Goal: Information Seeking & Learning: Learn about a topic

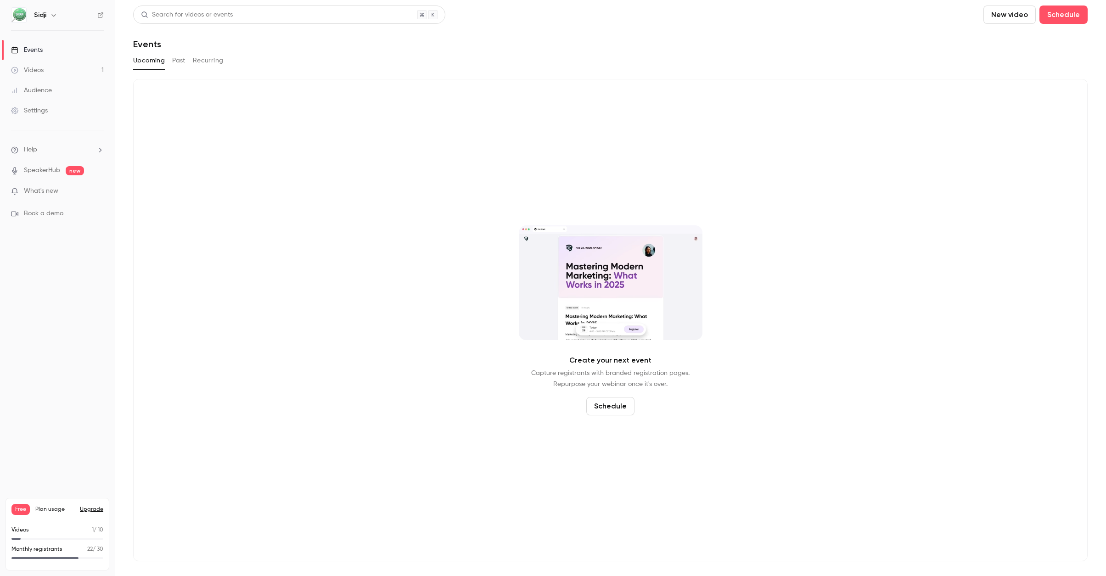
click at [33, 65] on link "Videos 1" at bounding box center [57, 70] width 115 height 20
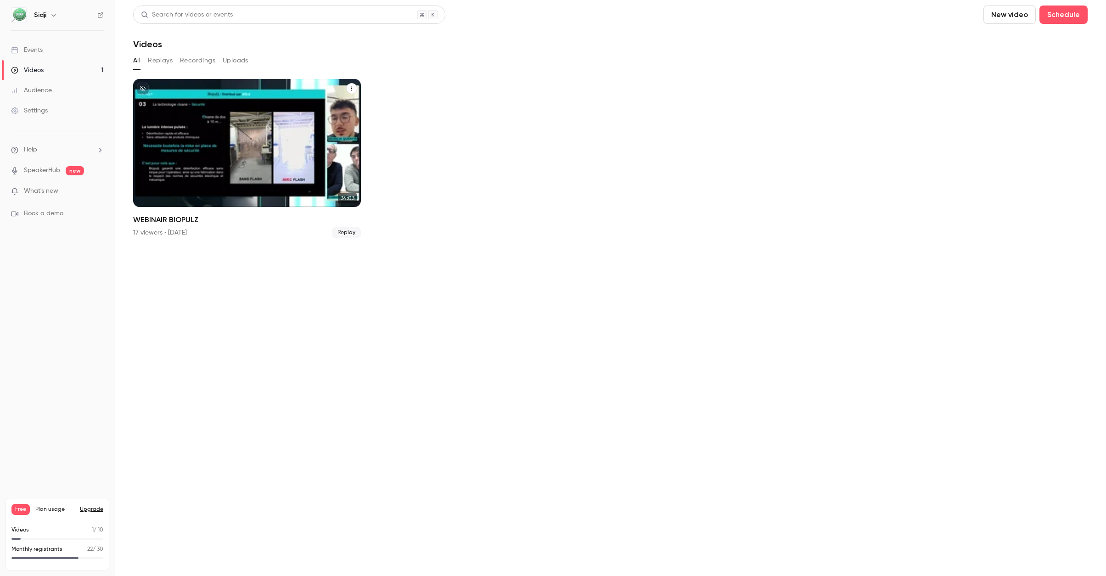
click at [202, 126] on div "WEBINAIR BIOPULZ" at bounding box center [247, 143] width 228 height 128
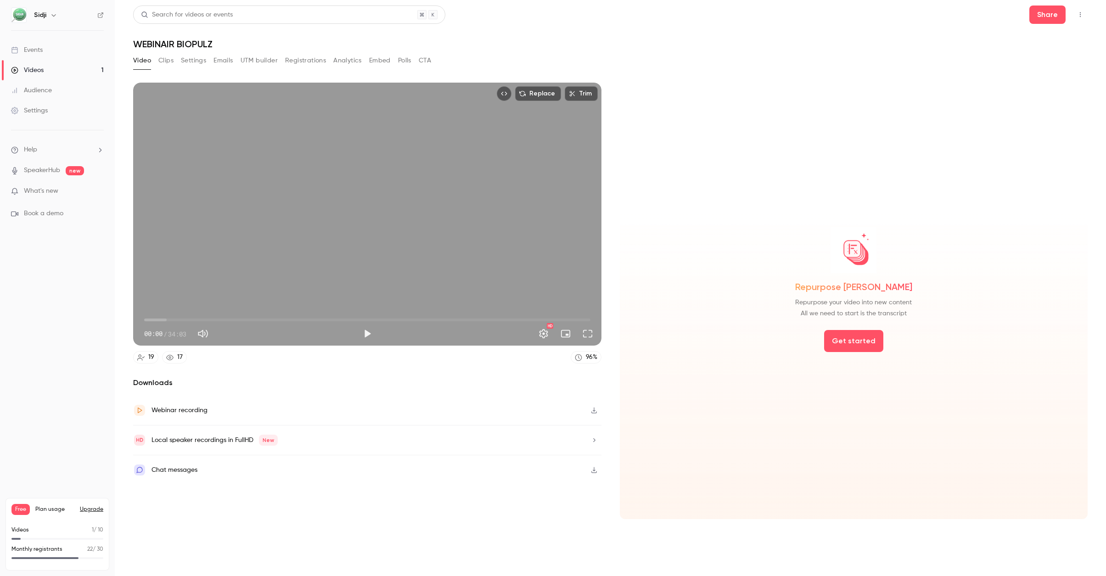
click at [303, 60] on button "Registrations" at bounding box center [305, 60] width 41 height 15
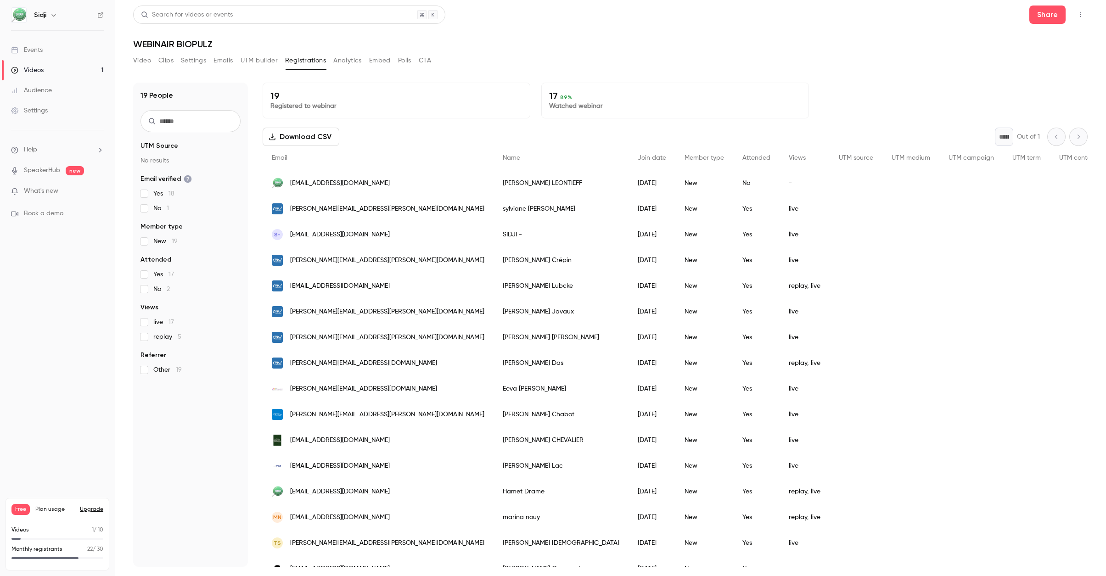
click at [136, 63] on button "Video" at bounding box center [142, 60] width 18 height 15
